Goal: Information Seeking & Learning: Learn about a topic

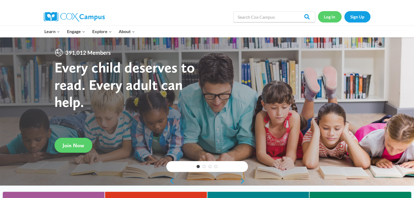
click at [327, 15] on link "Log In" at bounding box center [330, 16] width 24 height 11
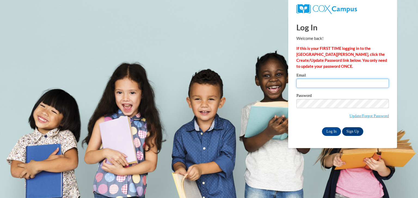
click at [333, 84] on input "Email" at bounding box center [342, 83] width 92 height 9
type input "kaylampalmer0122@gmail.com"
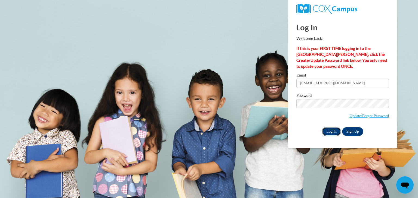
click at [329, 128] on input "Log In" at bounding box center [331, 132] width 19 height 9
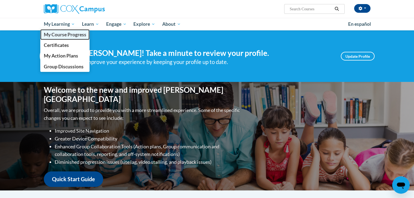
click at [62, 36] on span "My Course Progress" at bounding box center [65, 35] width 42 height 6
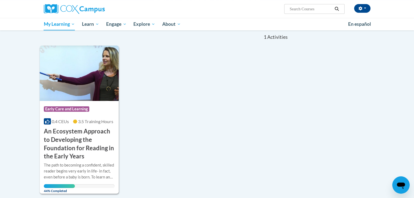
scroll to position [54, 0]
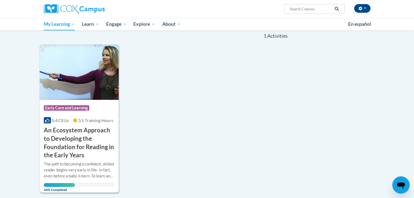
click at [61, 126] on h3 "An Ecosystem Approach to Developing the Foundation for Reading in the Early Yea…" at bounding box center [79, 142] width 71 height 33
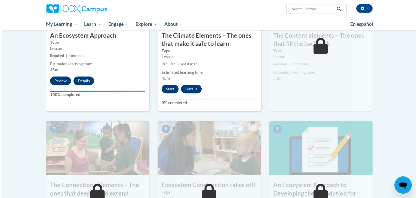
scroll to position [299, 0]
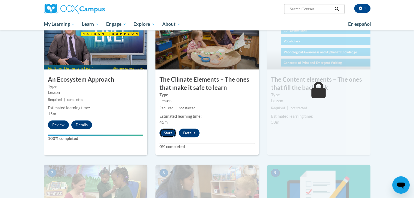
click at [172, 130] on button "Start" at bounding box center [167, 133] width 17 height 9
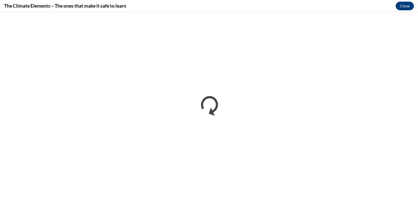
scroll to position [0, 0]
